Goal: Task Accomplishment & Management: Manage account settings

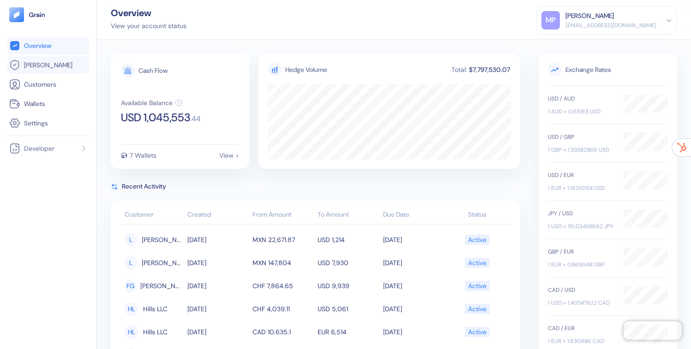
click at [35, 68] on span "[PERSON_NAME]" at bounding box center [48, 64] width 48 height 9
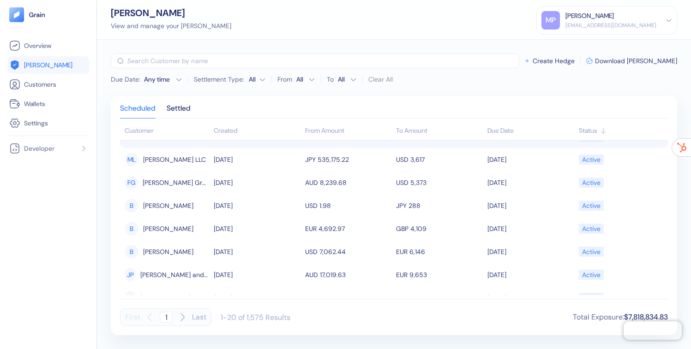
scroll to position [141, 0]
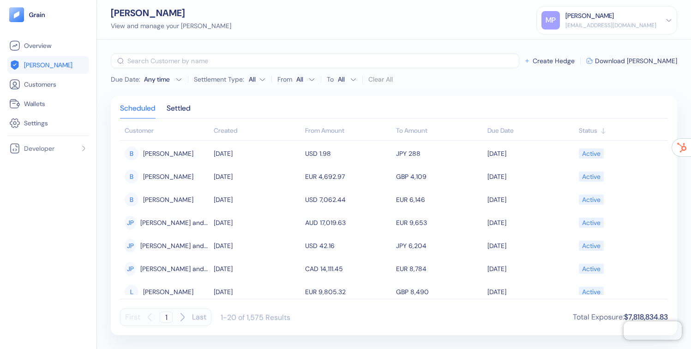
click at [197, 315] on button "Last" at bounding box center [199, 318] width 14 height 18
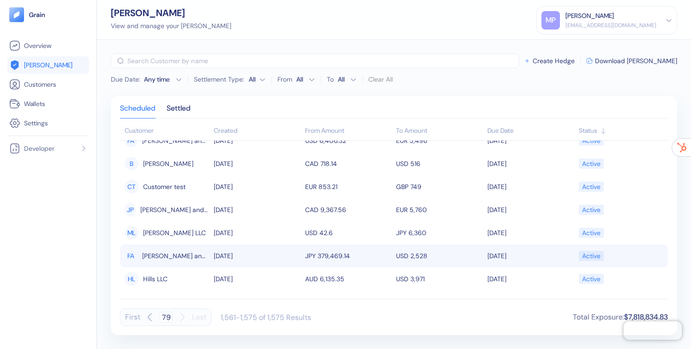
scroll to position [195, 0]
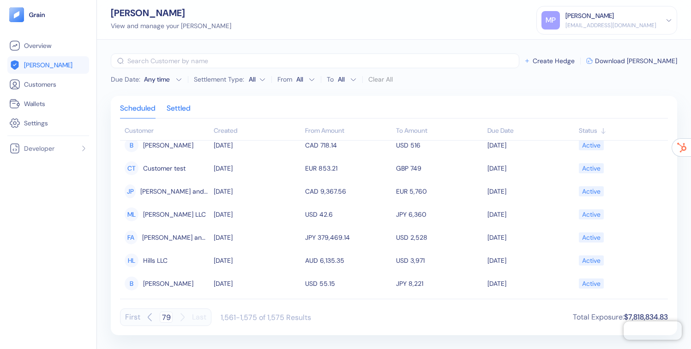
click at [180, 108] on div "Settled" at bounding box center [179, 111] width 24 height 13
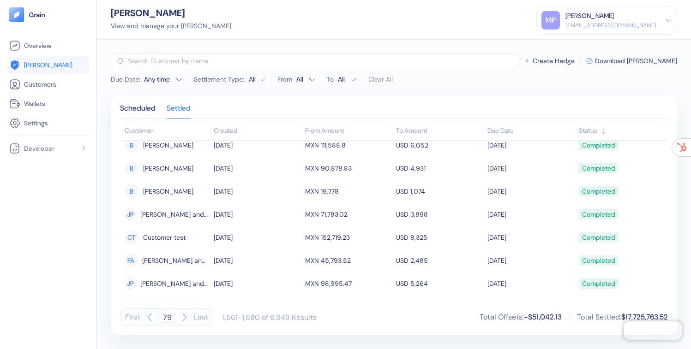
type input "1"
click at [26, 105] on span "Wallets" at bounding box center [34, 103] width 21 height 9
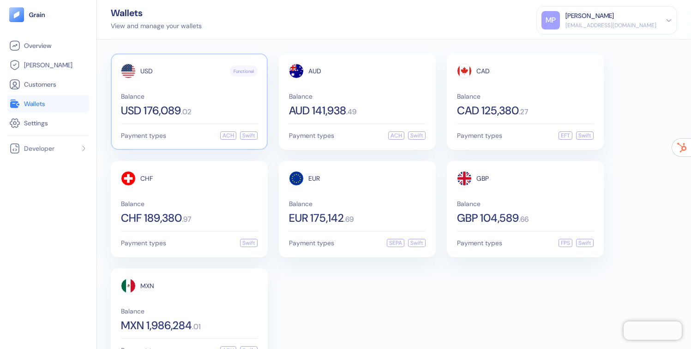
click at [203, 86] on div "USD Functional Balance USD 176,089 . 02" at bounding box center [189, 90] width 137 height 53
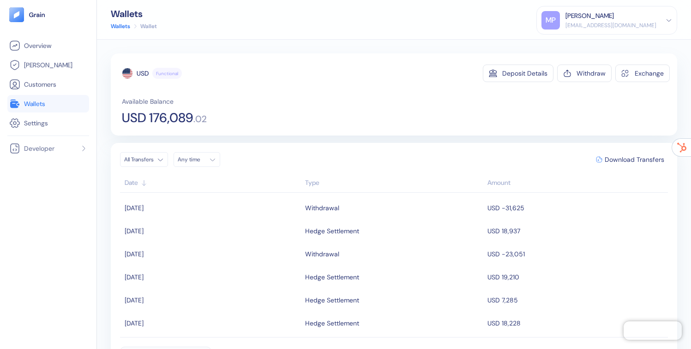
click at [312, 175] on th "Type" at bounding box center [394, 184] width 183 height 18
click at [312, 181] on div "Type" at bounding box center [394, 183] width 178 height 10
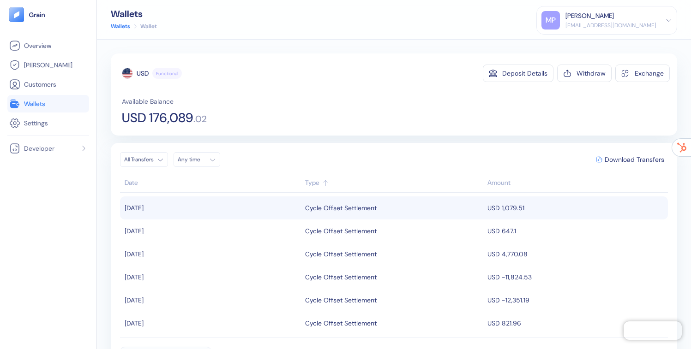
click at [366, 205] on div "Cycle Offset Settlement" at bounding box center [341, 208] width 72 height 16
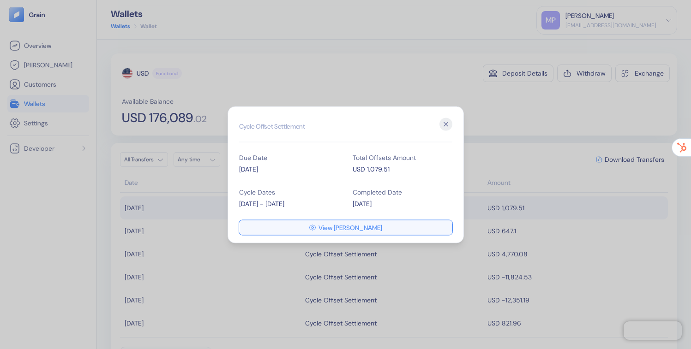
click at [365, 226] on span "View [PERSON_NAME]" at bounding box center [351, 227] width 64 height 6
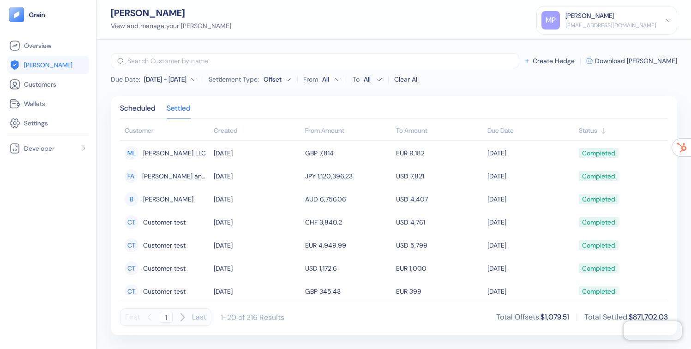
scroll to position [268, 0]
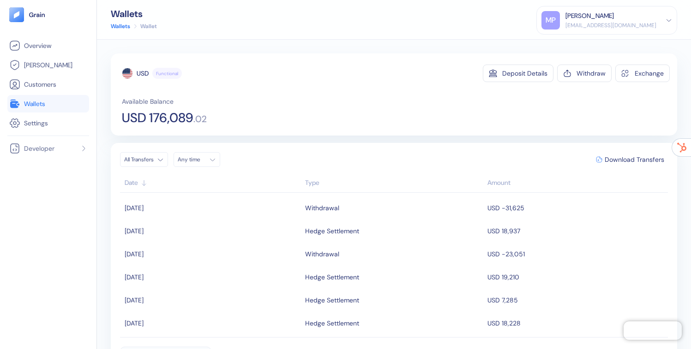
click at [341, 187] on div "Type" at bounding box center [394, 183] width 178 height 10
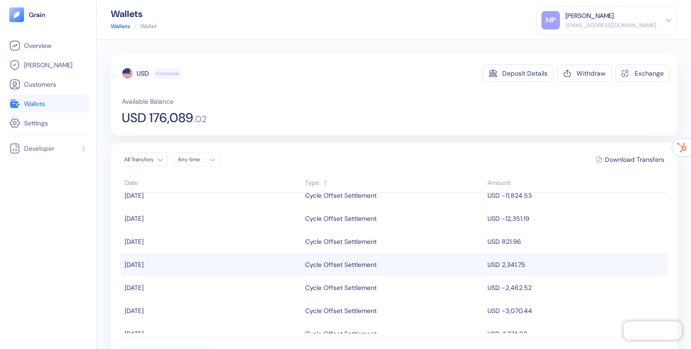
click at [494, 261] on span "USD 2,341.75" at bounding box center [507, 265] width 38 height 8
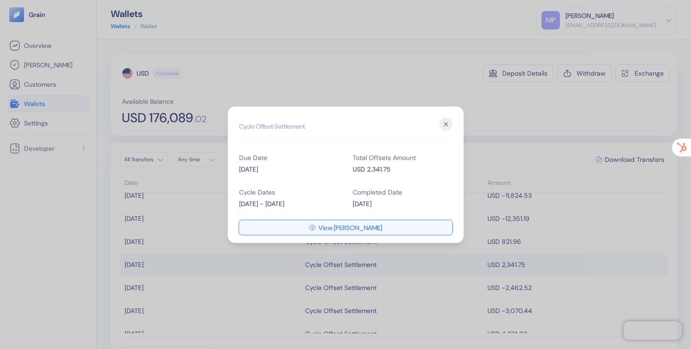
click at [302, 224] on button "View [PERSON_NAME]" at bounding box center [345, 227] width 213 height 15
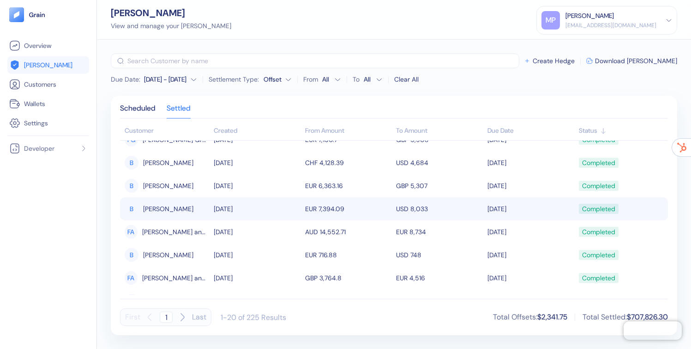
scroll to position [37, 0]
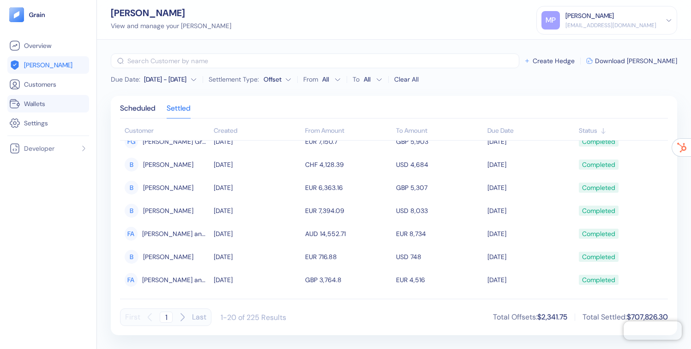
click at [32, 103] on span "Wallets" at bounding box center [34, 103] width 21 height 9
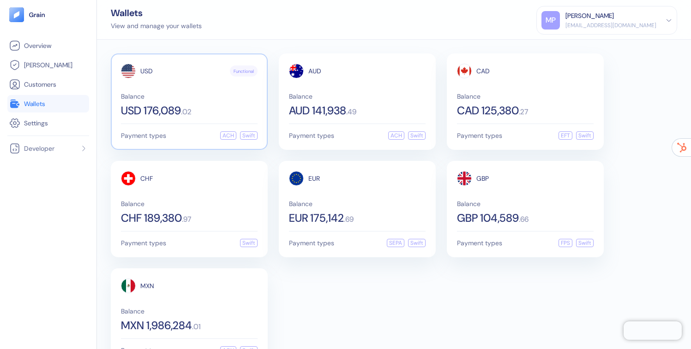
click at [167, 84] on div "USD Functional Balance USD 176,089 . 02" at bounding box center [189, 90] width 137 height 53
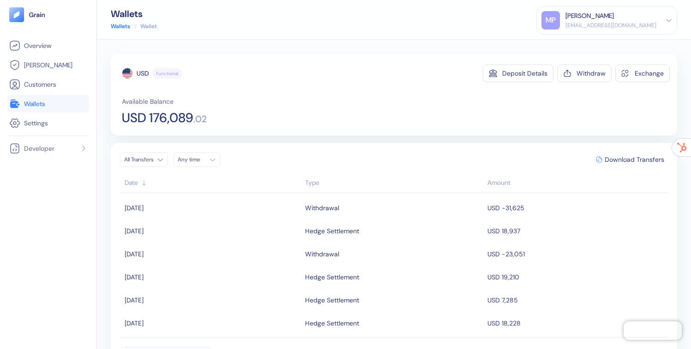
click at [323, 183] on div "Type" at bounding box center [394, 183] width 178 height 10
click at [599, 70] on div "Withdraw" at bounding box center [591, 73] width 29 height 6
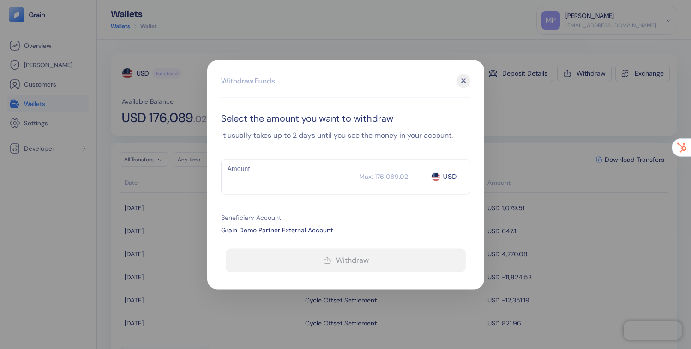
click at [320, 189] on div "​ Max: 176,089.02 USD Amount" at bounding box center [345, 176] width 249 height 35
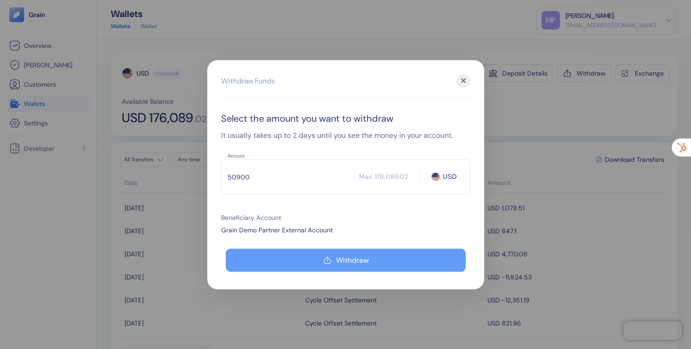
type input "50900"
click at [331, 256] on div "button" at bounding box center [327, 260] width 9 height 9
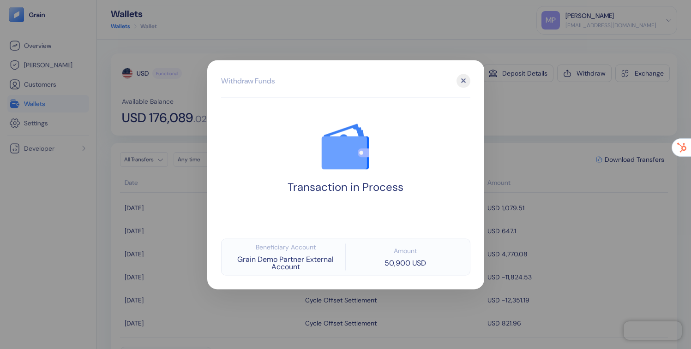
click at [460, 83] on div "✕" at bounding box center [464, 81] width 14 height 14
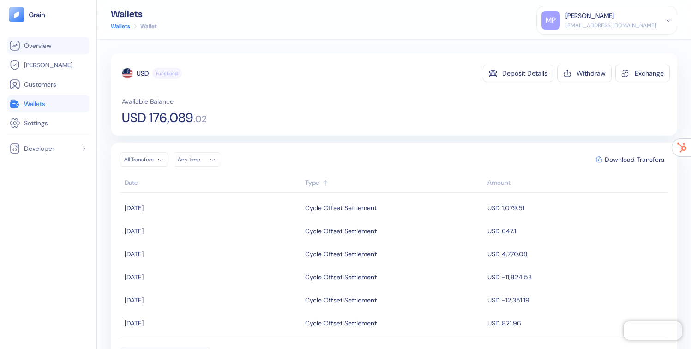
click at [61, 42] on link "Overview" at bounding box center [48, 45] width 78 height 11
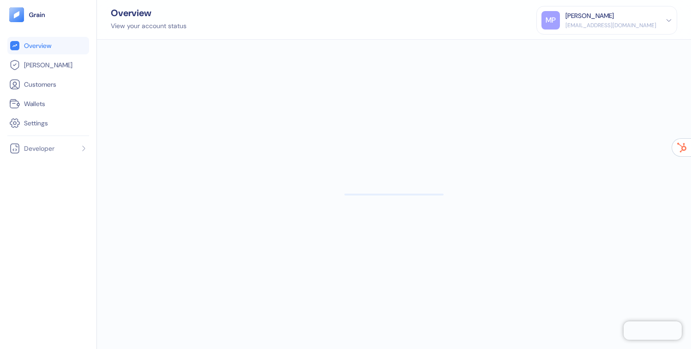
click at [628, 21] on div "[PERSON_NAME] [PERSON_NAME][EMAIL_ADDRESS][DOMAIN_NAME]" at bounding box center [611, 20] width 91 height 18
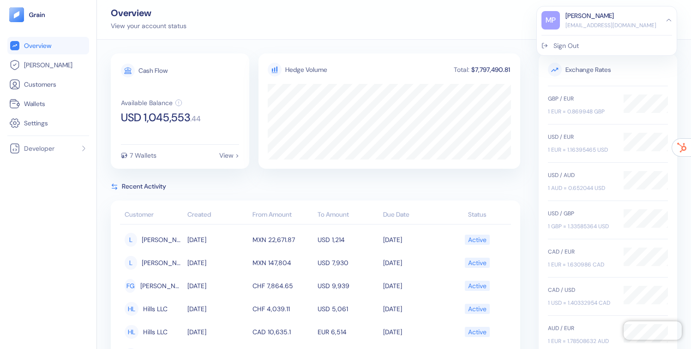
click at [628, 21] on div "[EMAIL_ADDRESS][DOMAIN_NAME]" at bounding box center [611, 25] width 91 height 8
click at [615, 44] on div "Sign Out" at bounding box center [607, 43] width 131 height 15
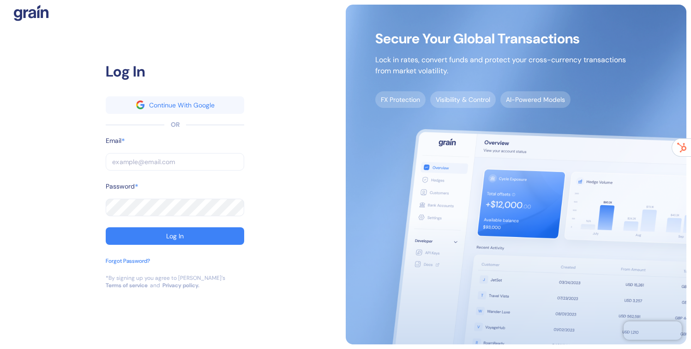
click at [196, 164] on input "text" at bounding box center [175, 162] width 139 height 18
type input "[EMAIL_ADDRESS][DOMAIN_NAME]"
